Goal: Register for event/course

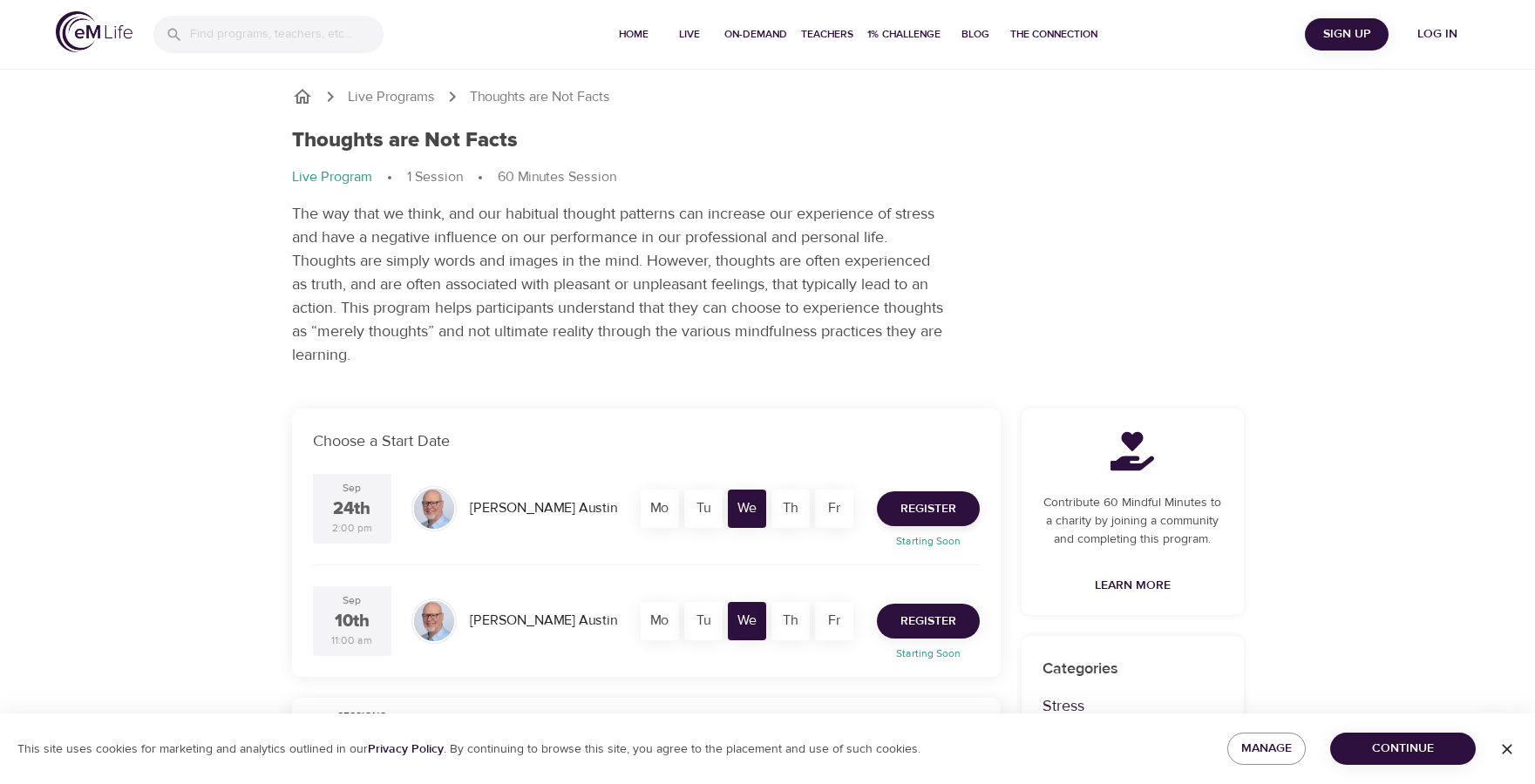
click at [934, 630] on span "Register" at bounding box center [929, 622] width 56 height 22
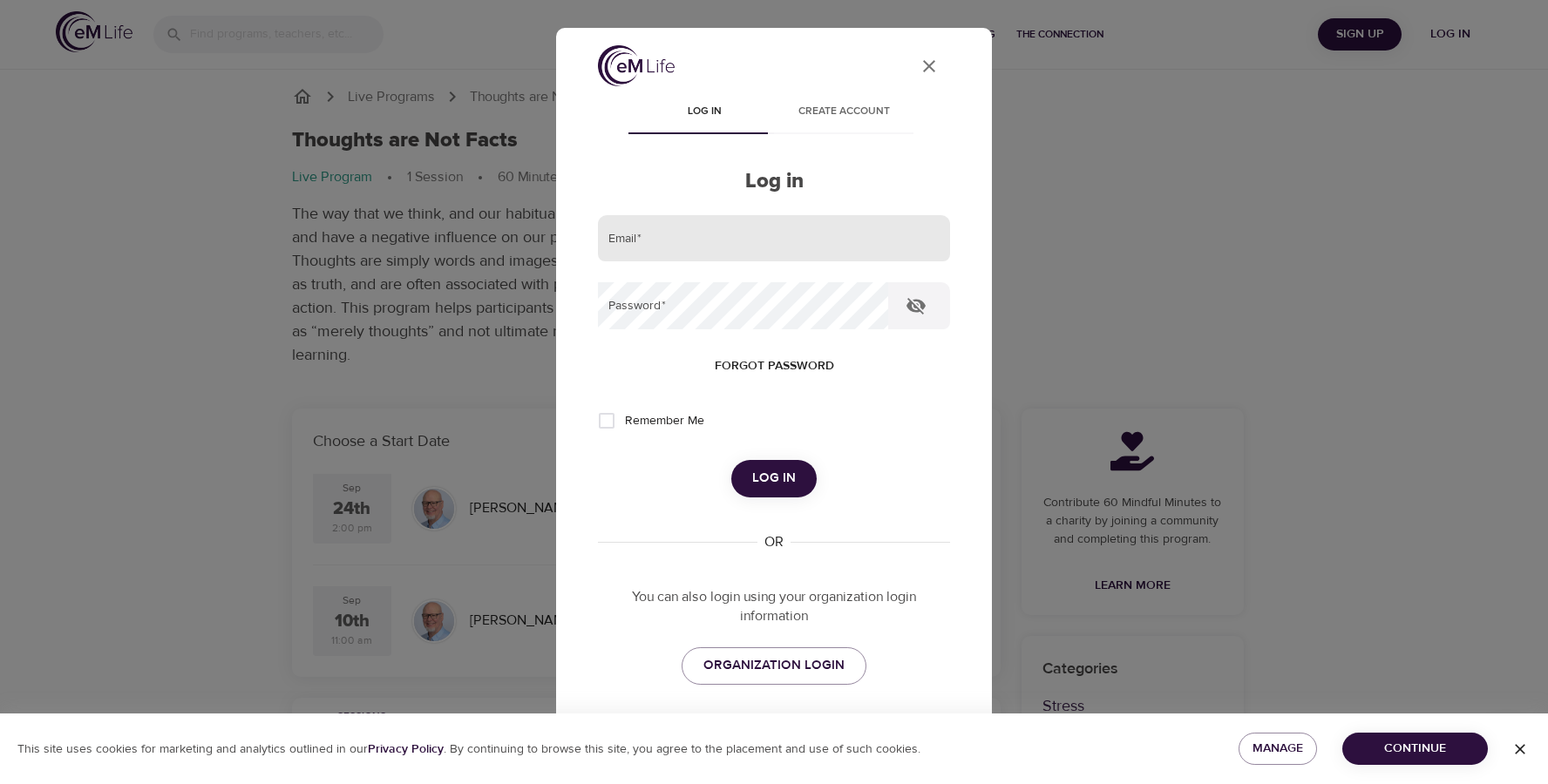
click at [723, 235] on input "email" at bounding box center [774, 238] width 352 height 47
type input "kota.vani@gmail.com"
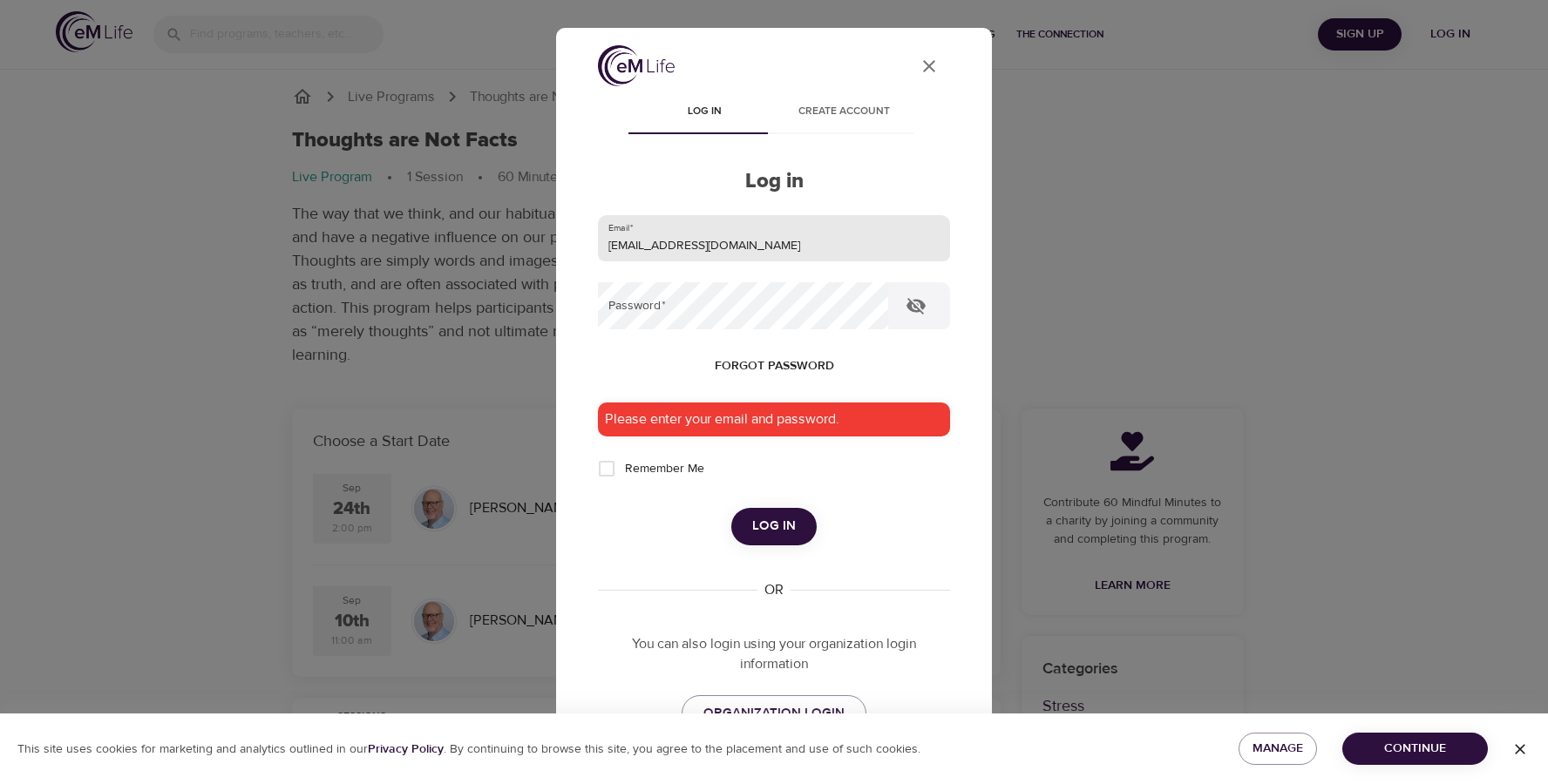
click at [765, 247] on input "kota.vani@gmail.com" at bounding box center [774, 238] width 352 height 47
click at [898, 230] on input "kota.vani@gmail.com" at bounding box center [774, 238] width 352 height 47
click at [789, 240] on input "kota.vani@gmail.com" at bounding box center [774, 238] width 352 height 47
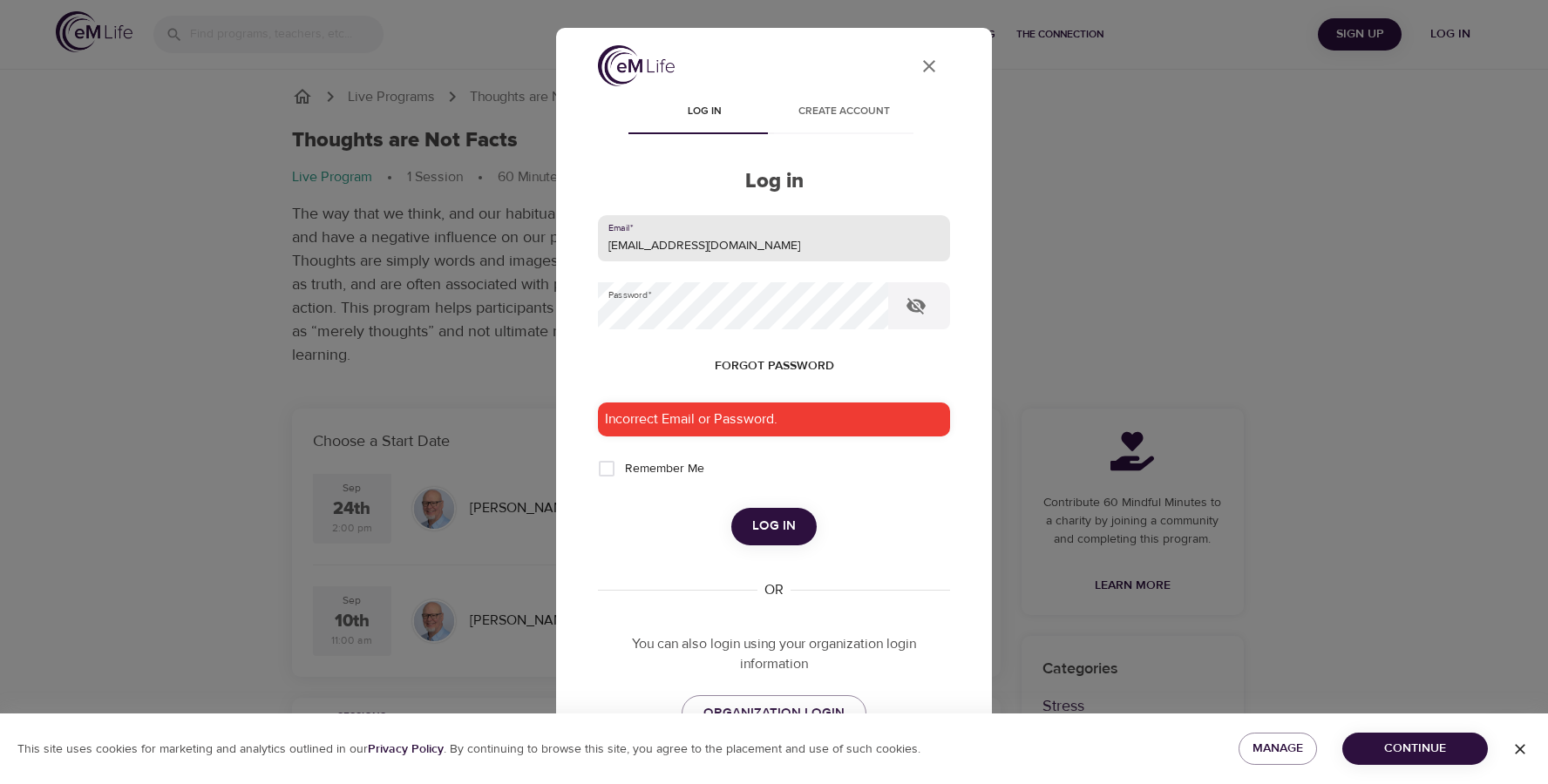
click at [789, 240] on input "kota.vani@gmail.com" at bounding box center [774, 238] width 352 height 47
type input "vkota@salesforce.com"
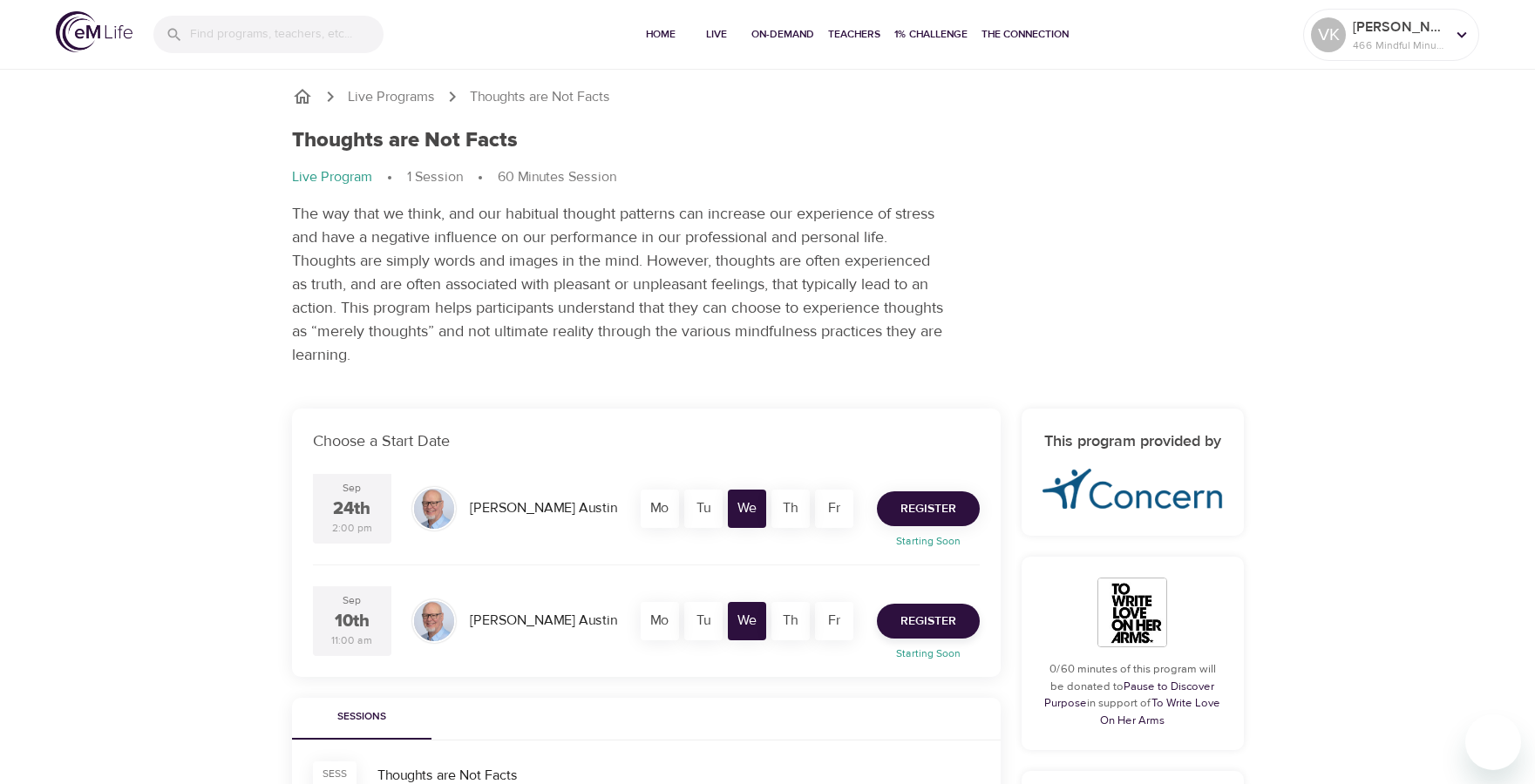
click at [932, 504] on span "Register" at bounding box center [929, 509] width 56 height 22
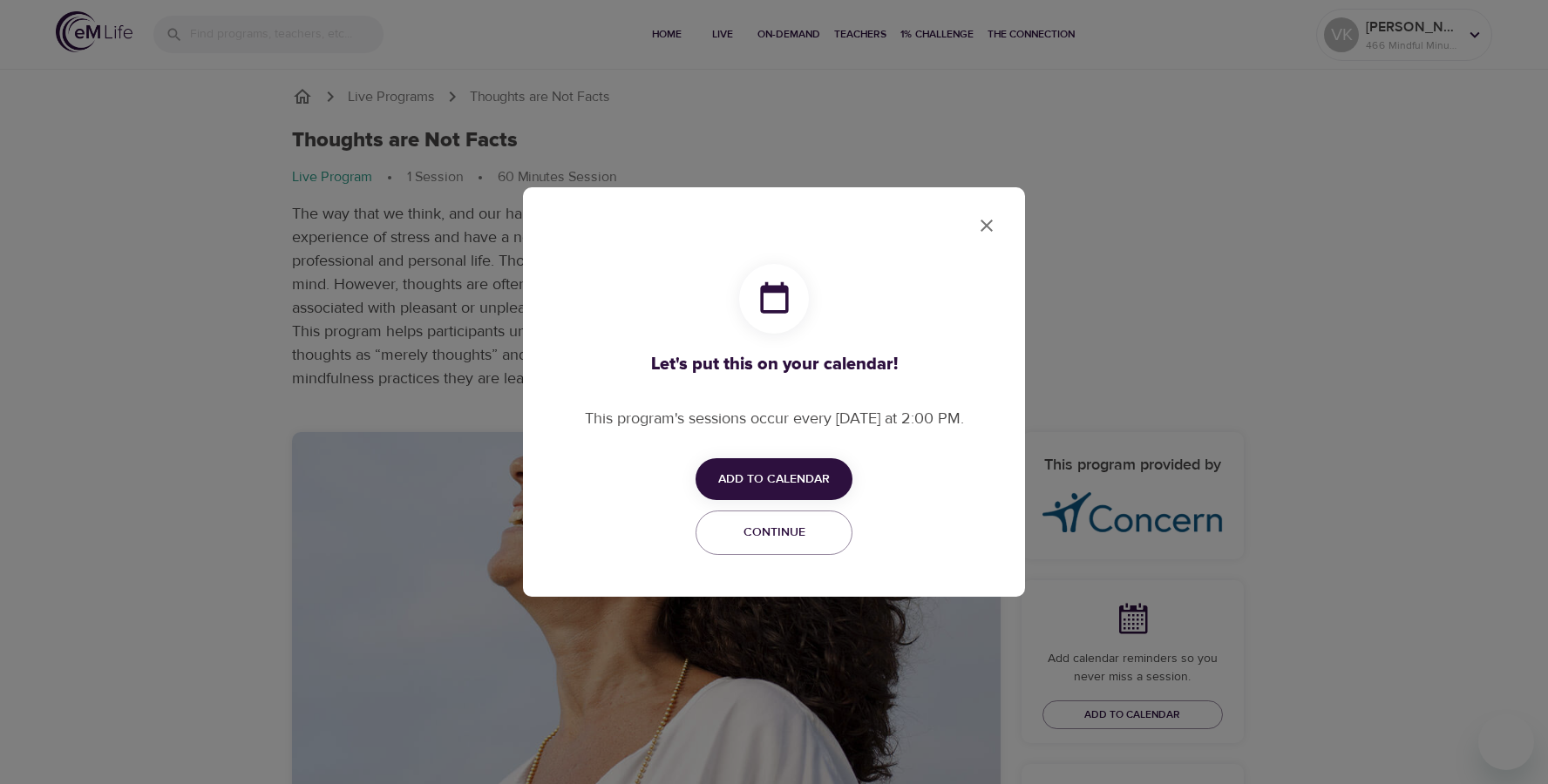
checkbox input "true"
click at [786, 473] on span "Add to Calendar" at bounding box center [774, 479] width 112 height 22
click at [802, 510] on span "Google" at bounding box center [783, 513] width 50 height 23
click at [988, 222] on div at bounding box center [774, 392] width 1548 height 784
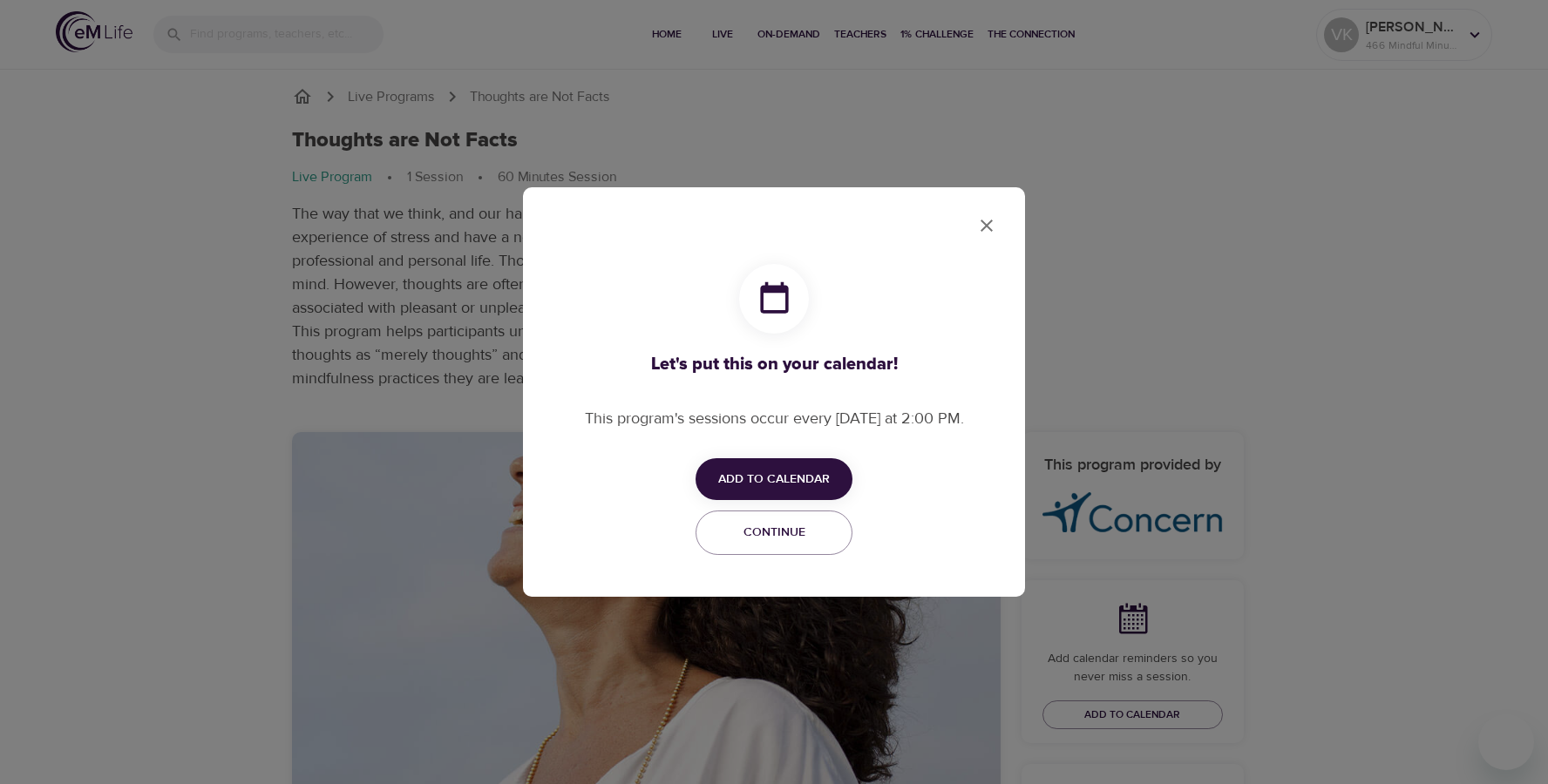
click at [989, 223] on icon "close" at bounding box center [987, 226] width 13 height 13
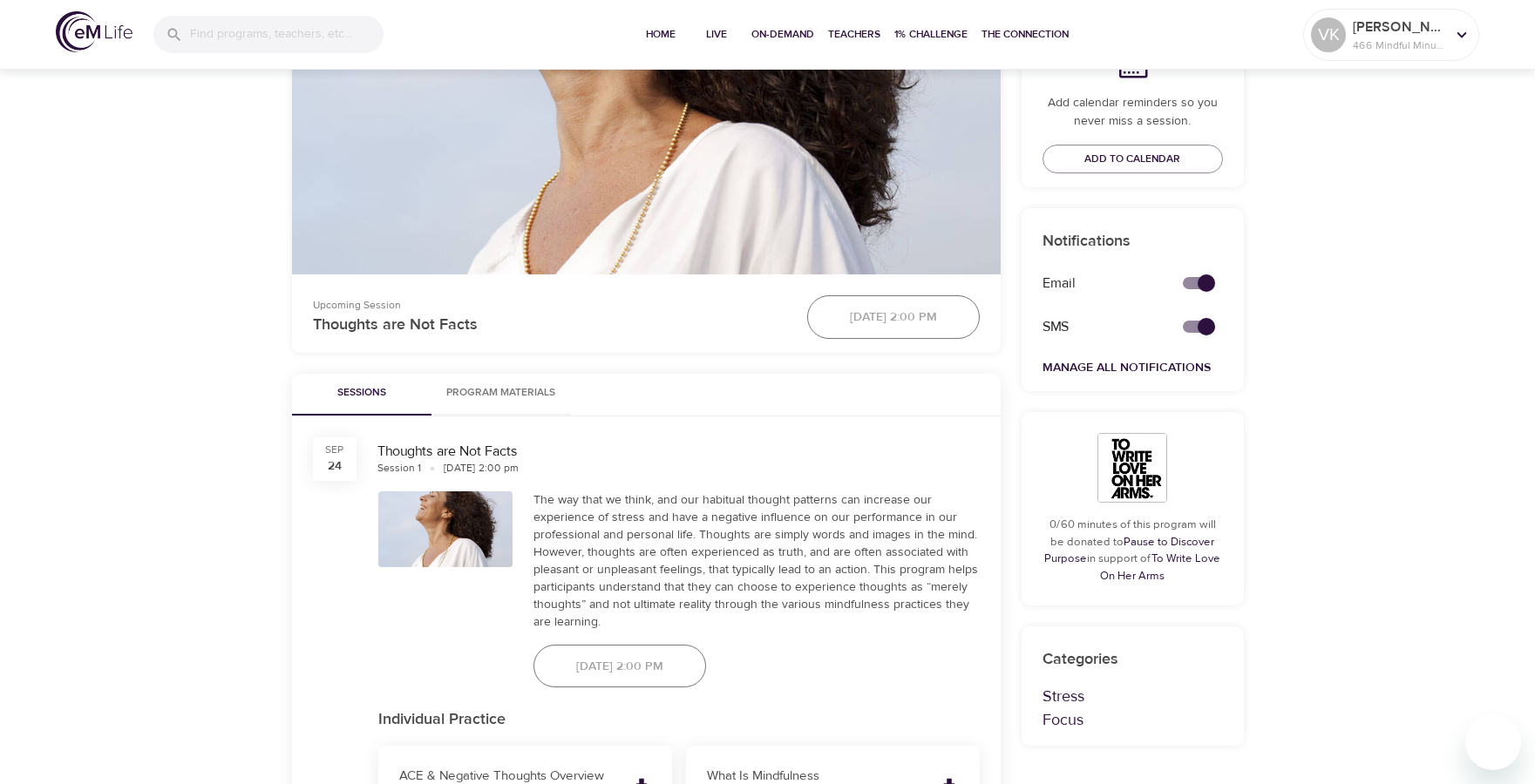
scroll to position [554, 0]
